Goal: Download file/media

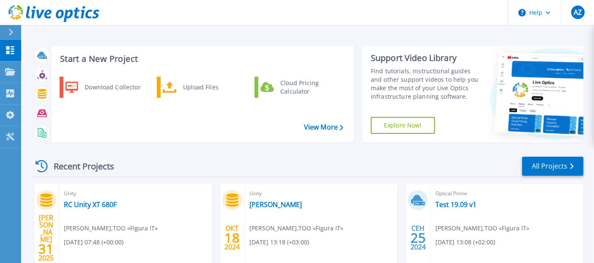
click at [10, 32] on icon at bounding box center [10, 32] width 5 height 7
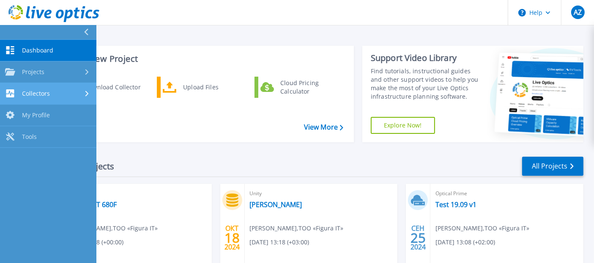
click at [77, 91] on div "Collectors" at bounding box center [48, 93] width 86 height 8
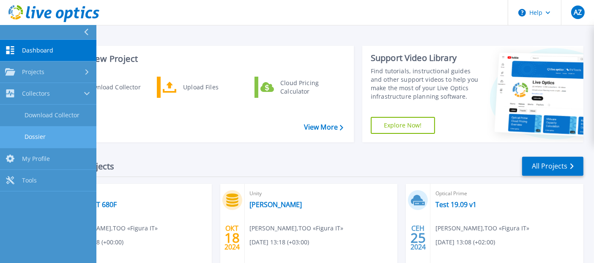
click at [55, 134] on link "Dossier" at bounding box center [48, 137] width 96 height 22
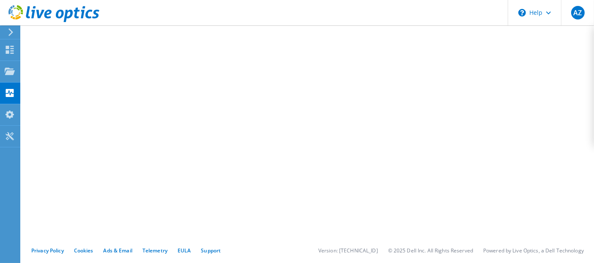
click at [8, 32] on icon at bounding box center [11, 32] width 6 height 8
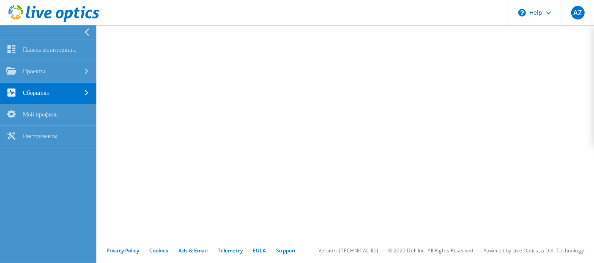
click at [47, 96] on link "Сборщики" at bounding box center [48, 93] width 96 height 22
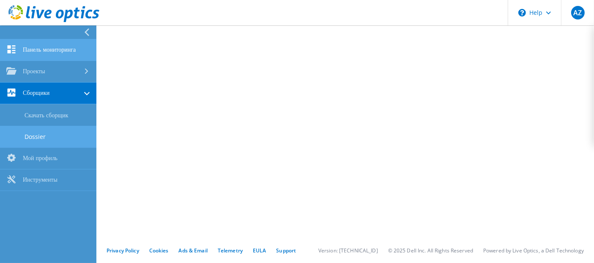
click at [51, 44] on link "Панель мониторинга" at bounding box center [48, 50] width 96 height 22
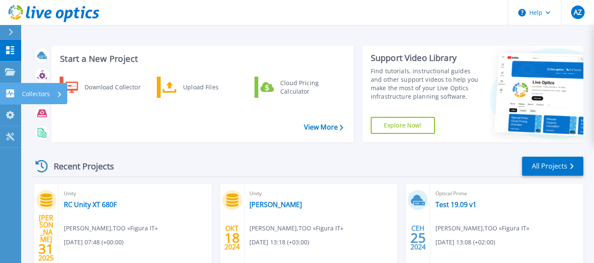
click at [3, 96] on link "Collectors Collectors" at bounding box center [10, 94] width 21 height 22
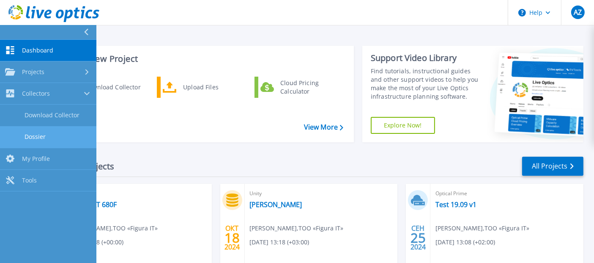
click at [46, 138] on link "Dossier" at bounding box center [48, 137] width 96 height 22
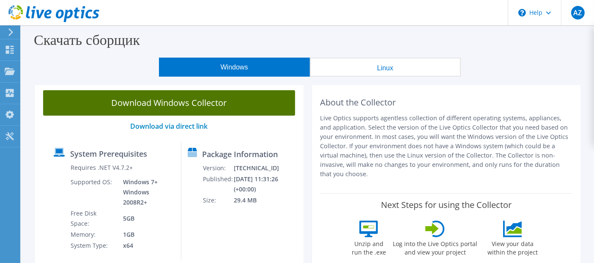
click at [181, 105] on link "Download Windows Collector" at bounding box center [169, 102] width 252 height 25
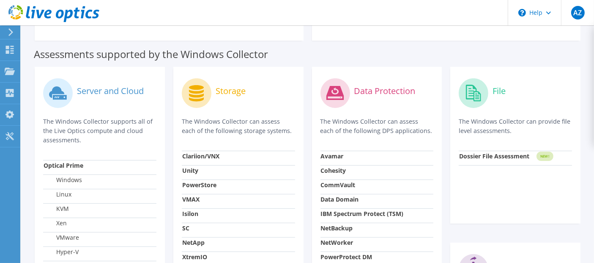
scroll to position [141, 0]
